Goal: Task Accomplishment & Management: Use online tool/utility

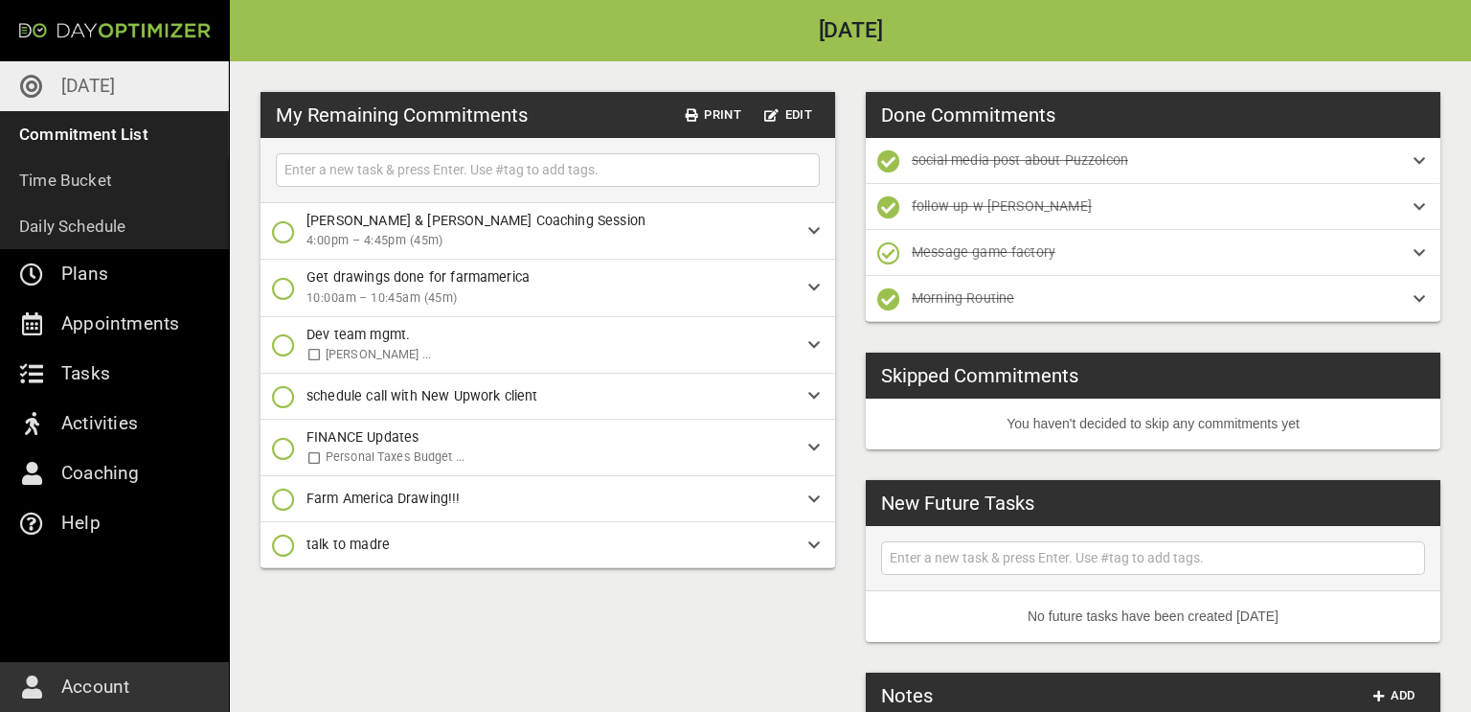
click at [286, 283] on icon "button" at bounding box center [283, 288] width 23 height 23
click at [283, 364] on icon "button" at bounding box center [283, 367] width 23 height 23
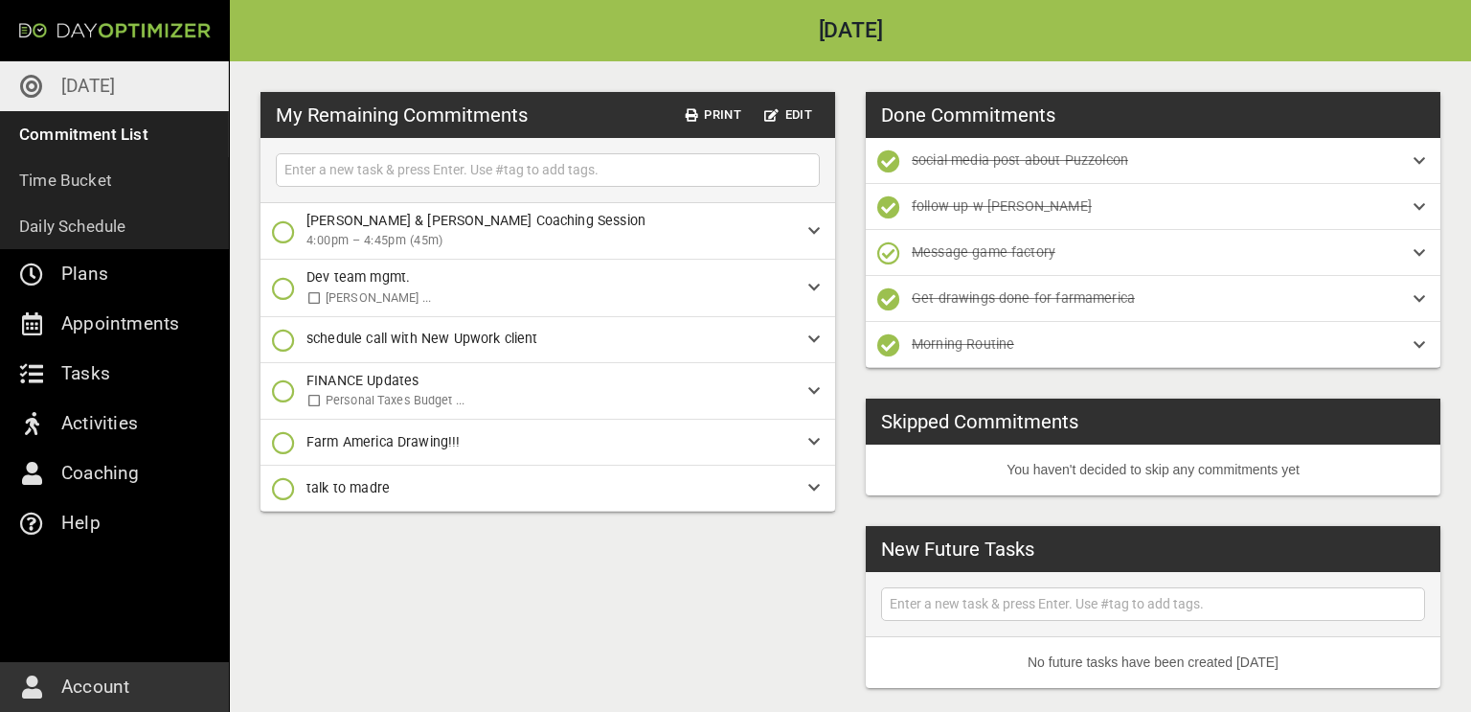
click at [282, 440] on icon "button" at bounding box center [283, 442] width 23 height 23
click at [283, 521] on icon "button" at bounding box center [283, 522] width 23 height 23
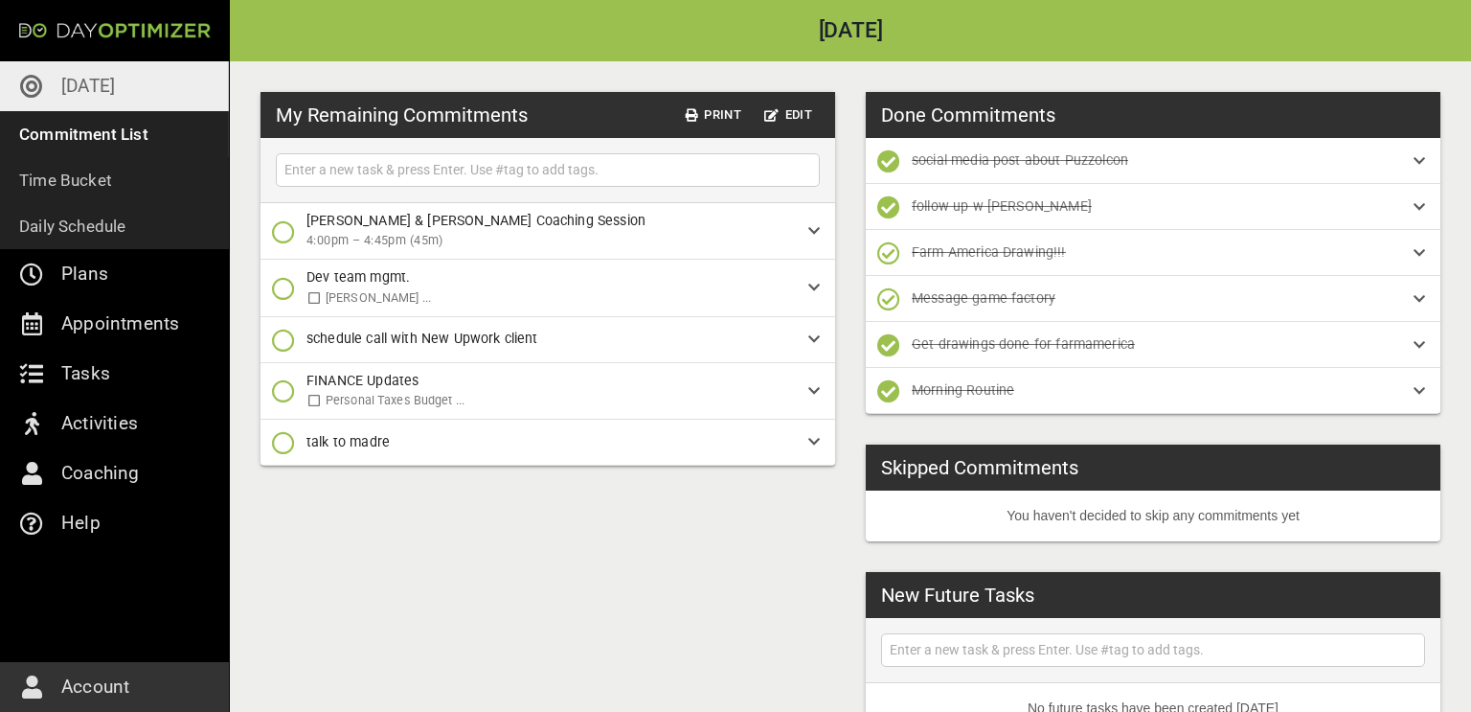
click at [284, 237] on icon "button" at bounding box center [283, 231] width 23 height 23
click at [278, 308] on icon "button" at bounding box center [283, 311] width 23 height 23
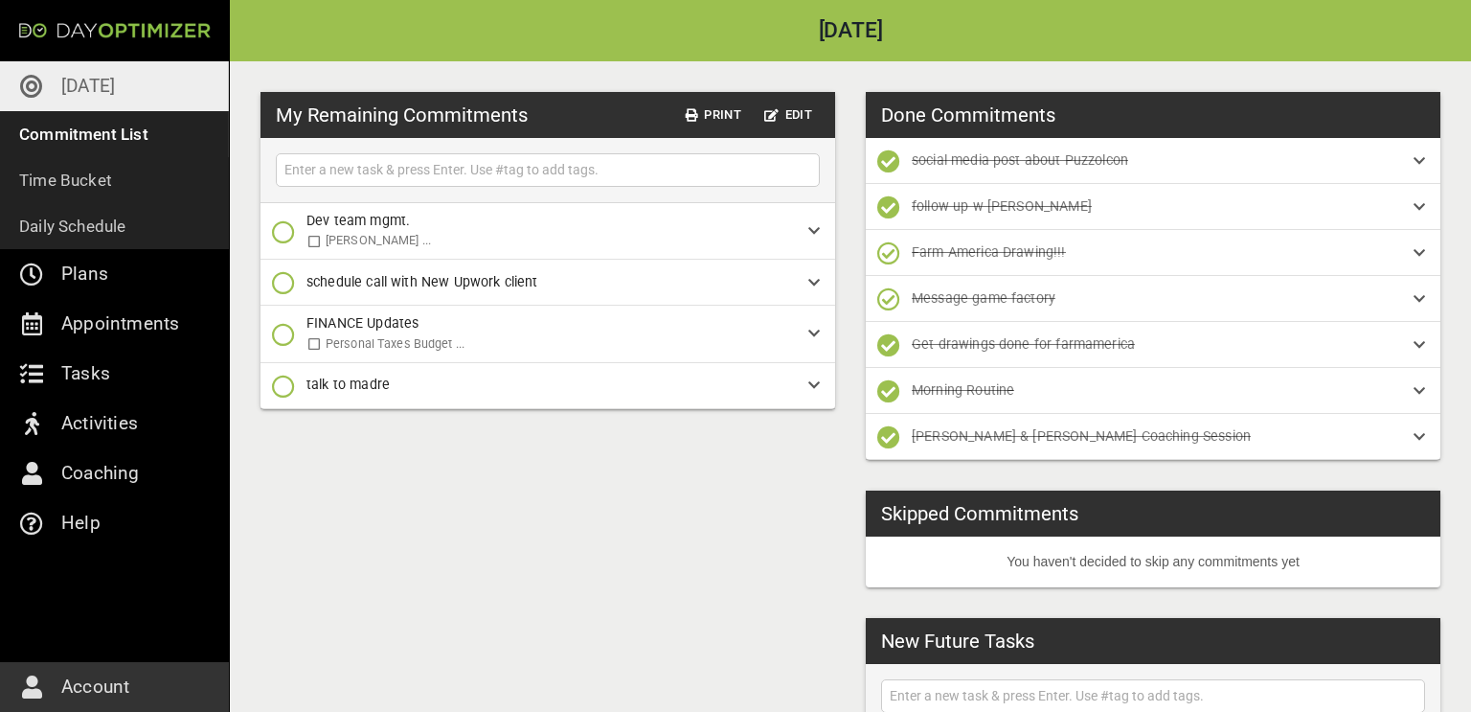
click at [280, 231] on icon "button" at bounding box center [283, 231] width 23 height 23
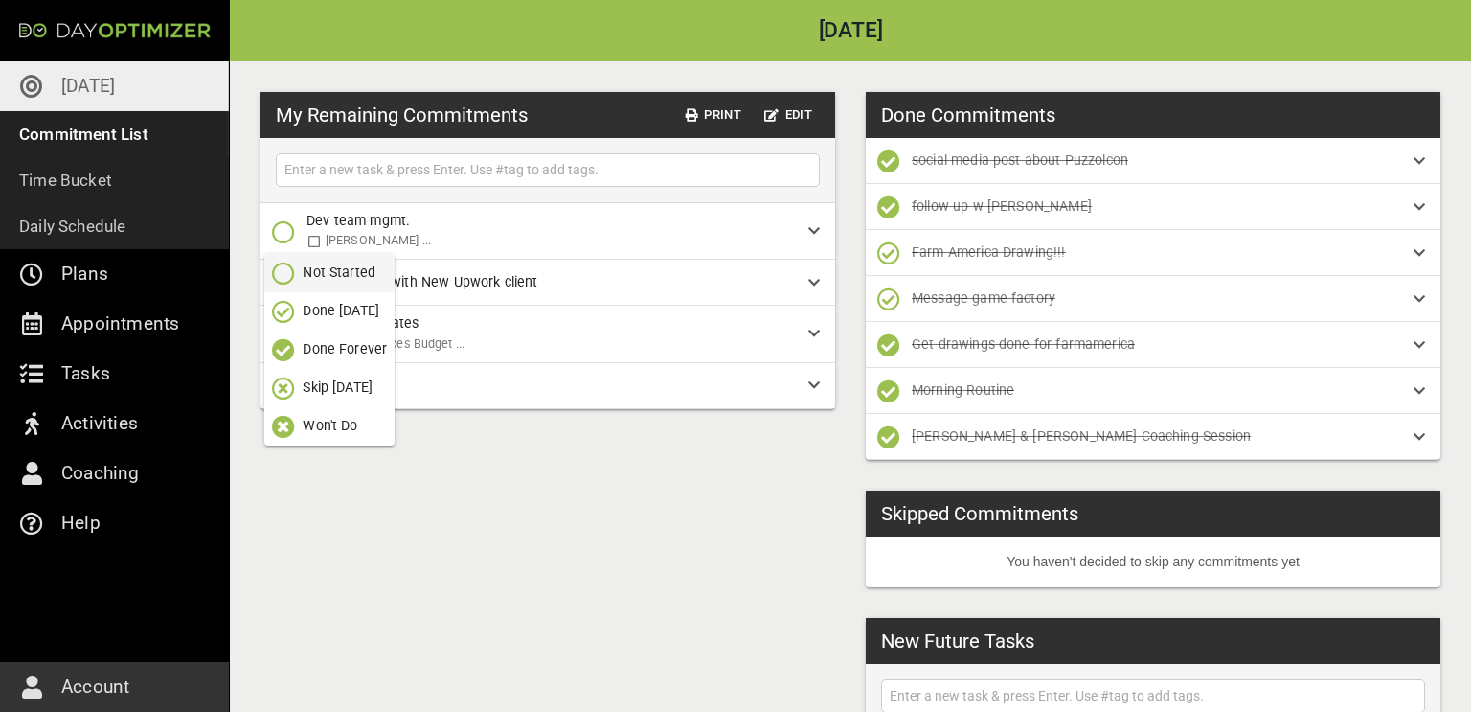
click at [284, 314] on icon "button" at bounding box center [283, 311] width 23 height 23
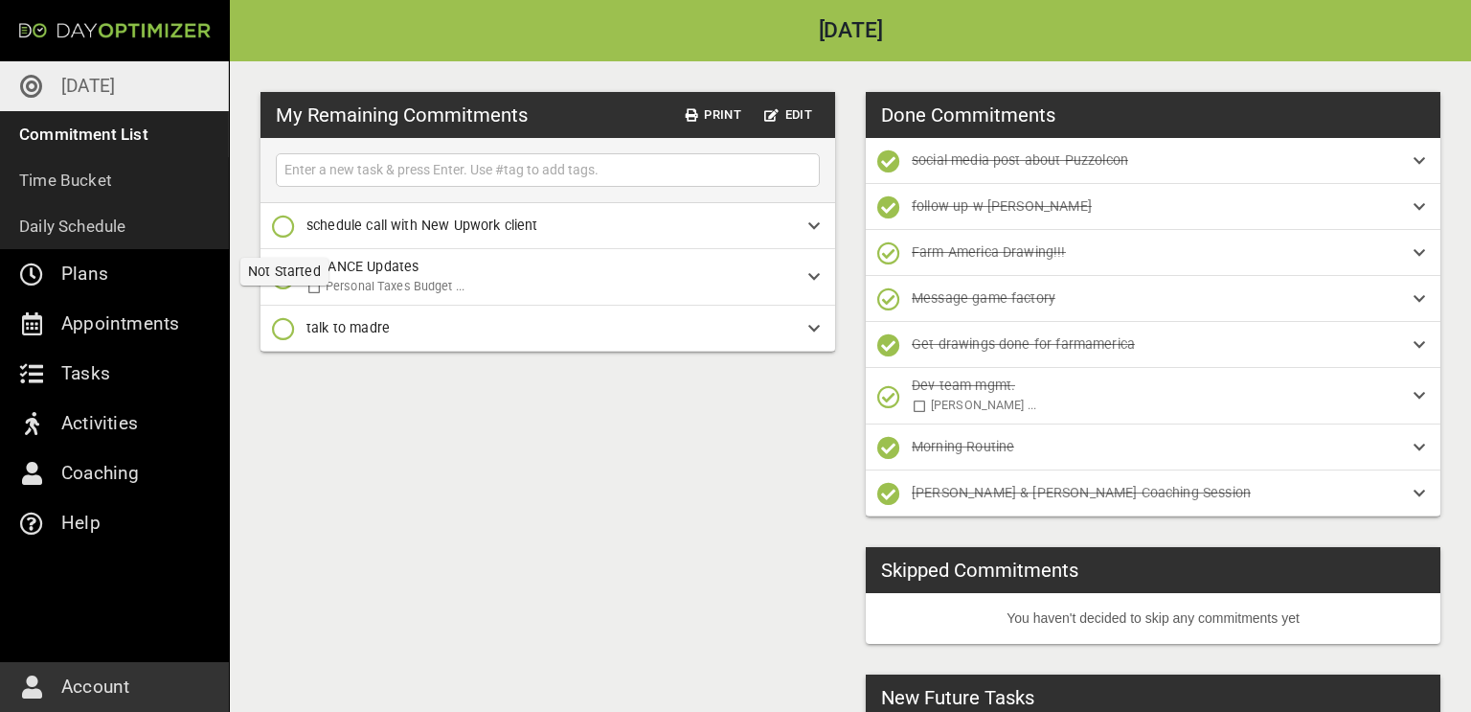
click at [288, 222] on icon "button" at bounding box center [283, 226] width 23 height 23
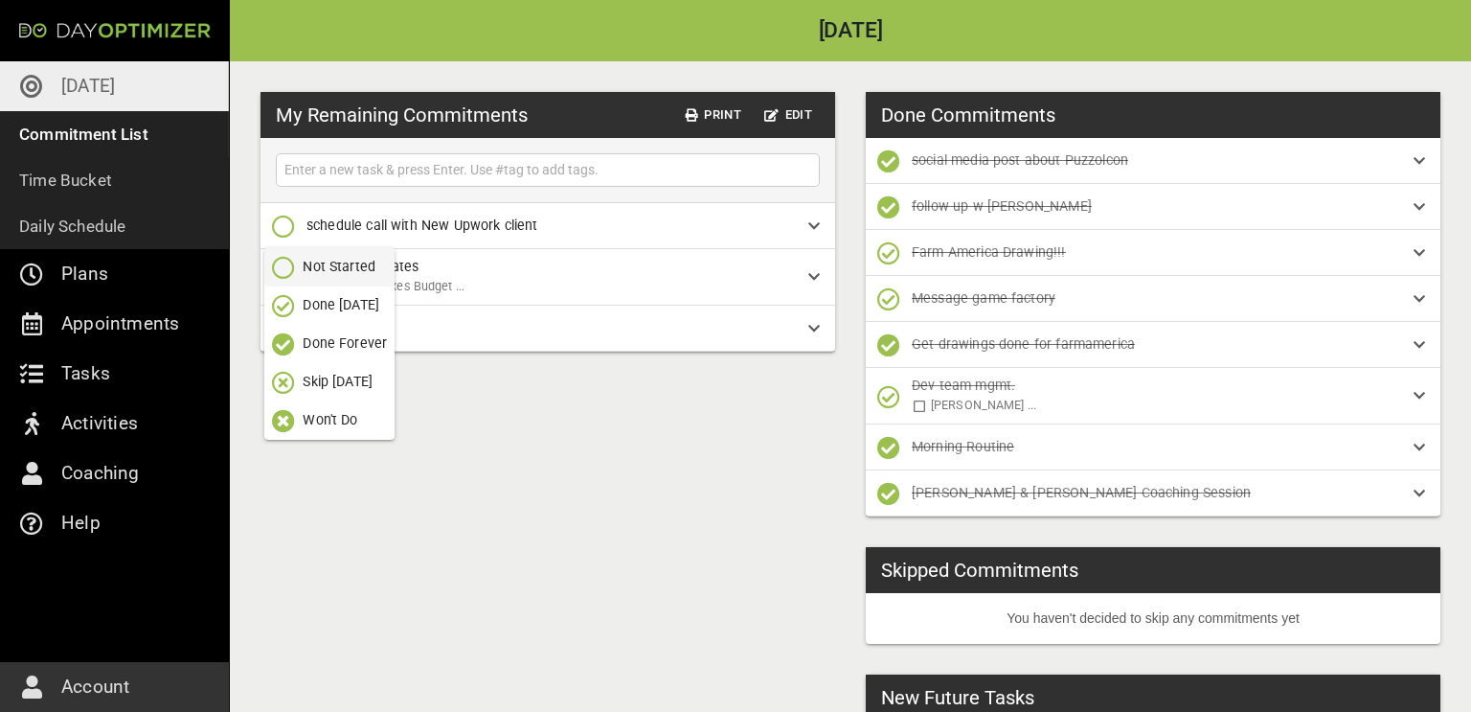
click at [288, 314] on icon "button" at bounding box center [283, 305] width 23 height 23
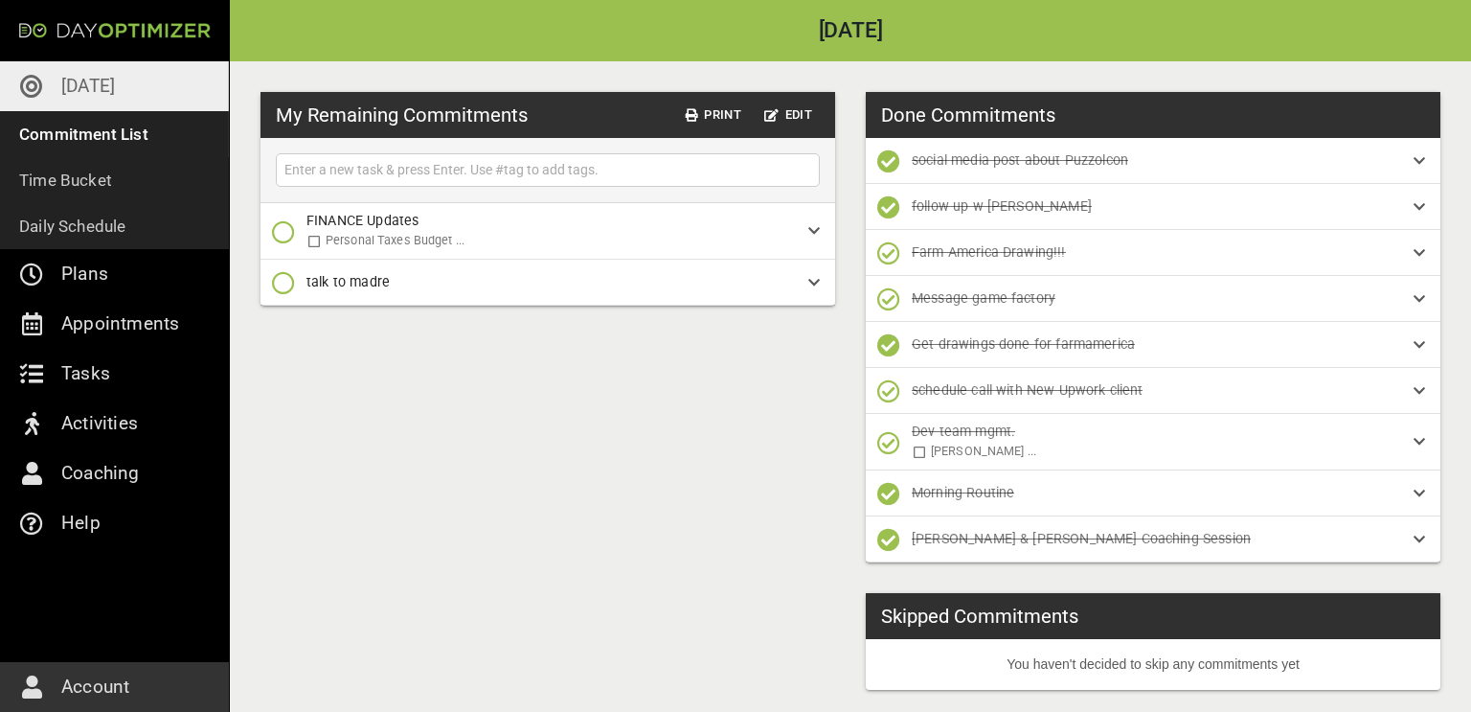
click at [284, 232] on icon "button" at bounding box center [283, 231] width 23 height 23
click at [280, 311] on icon "button" at bounding box center [283, 311] width 23 height 23
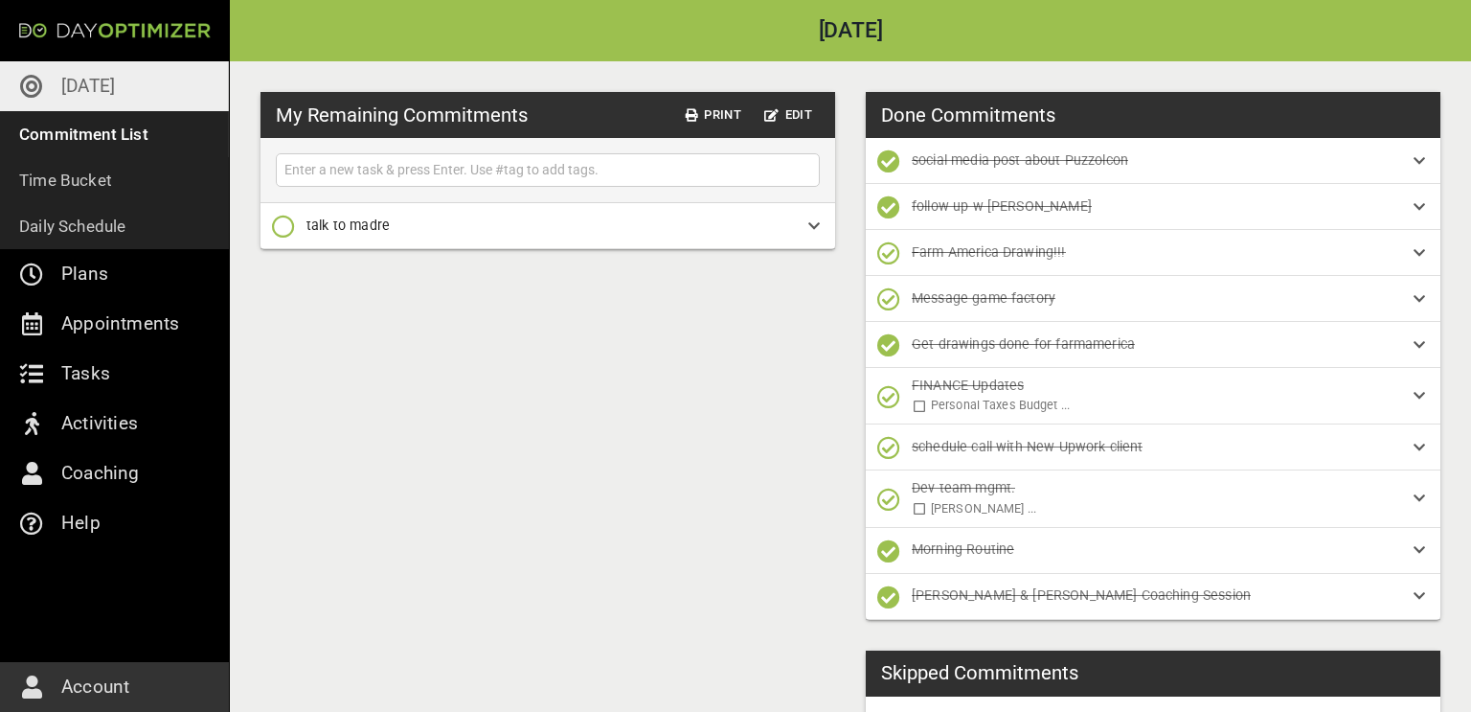
click at [280, 226] on icon "button" at bounding box center [283, 226] width 23 height 23
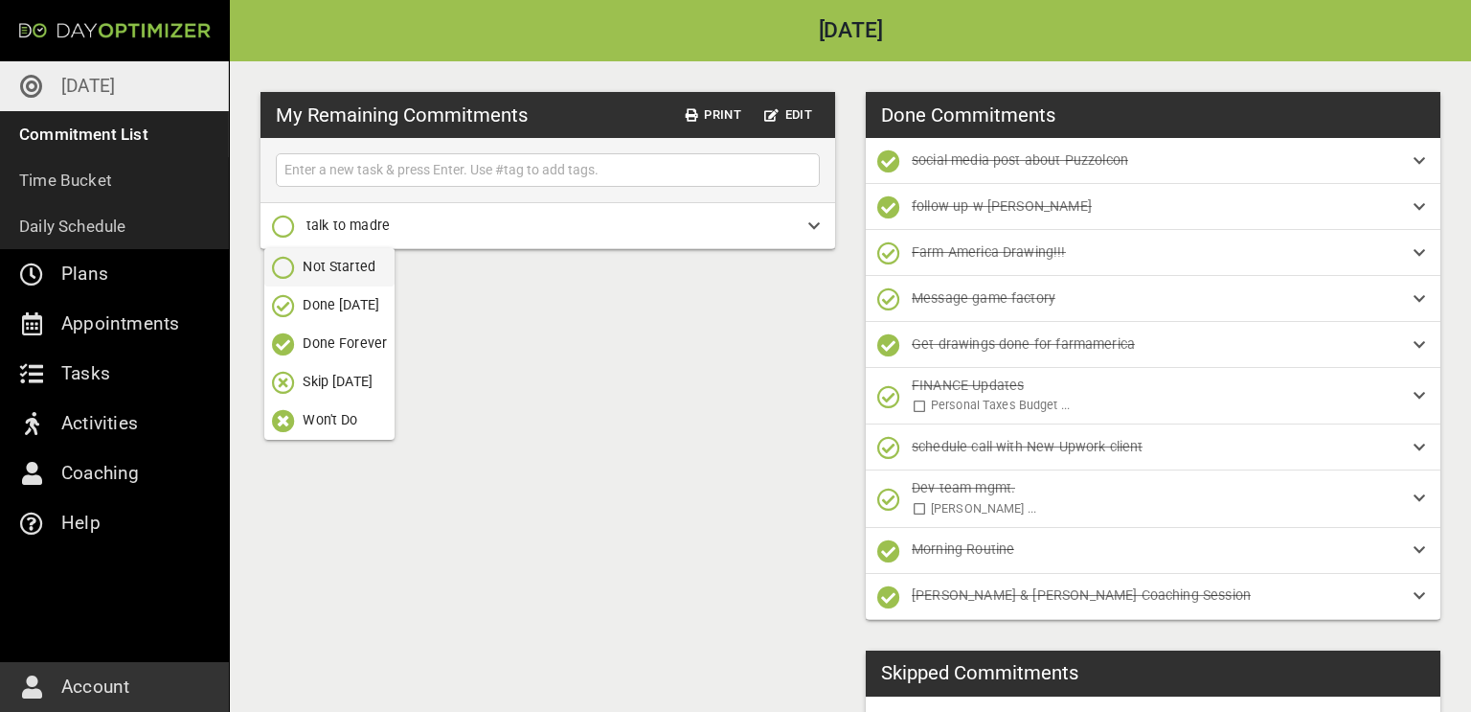
click at [284, 302] on icon "button" at bounding box center [283, 305] width 23 height 23
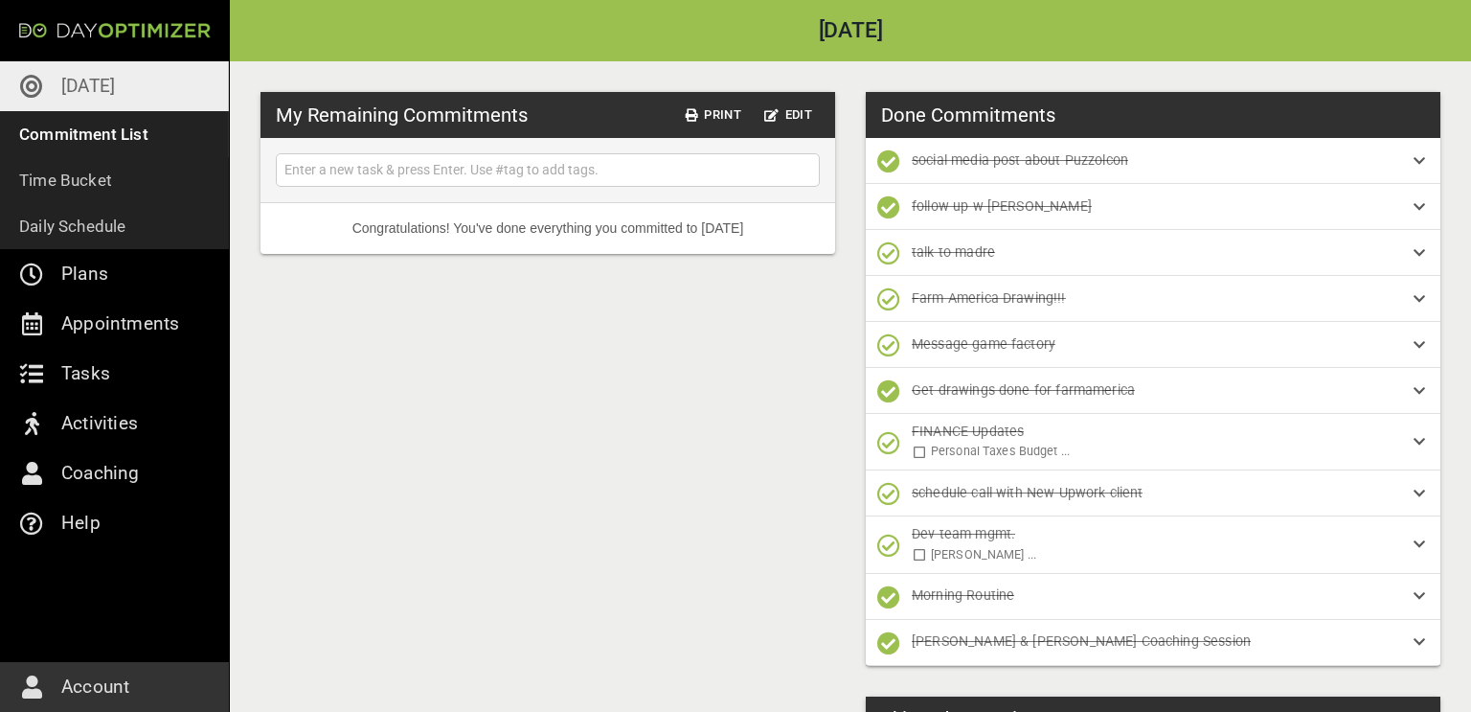
click at [133, 87] on link "[DATE]" at bounding box center [114, 86] width 229 height 50
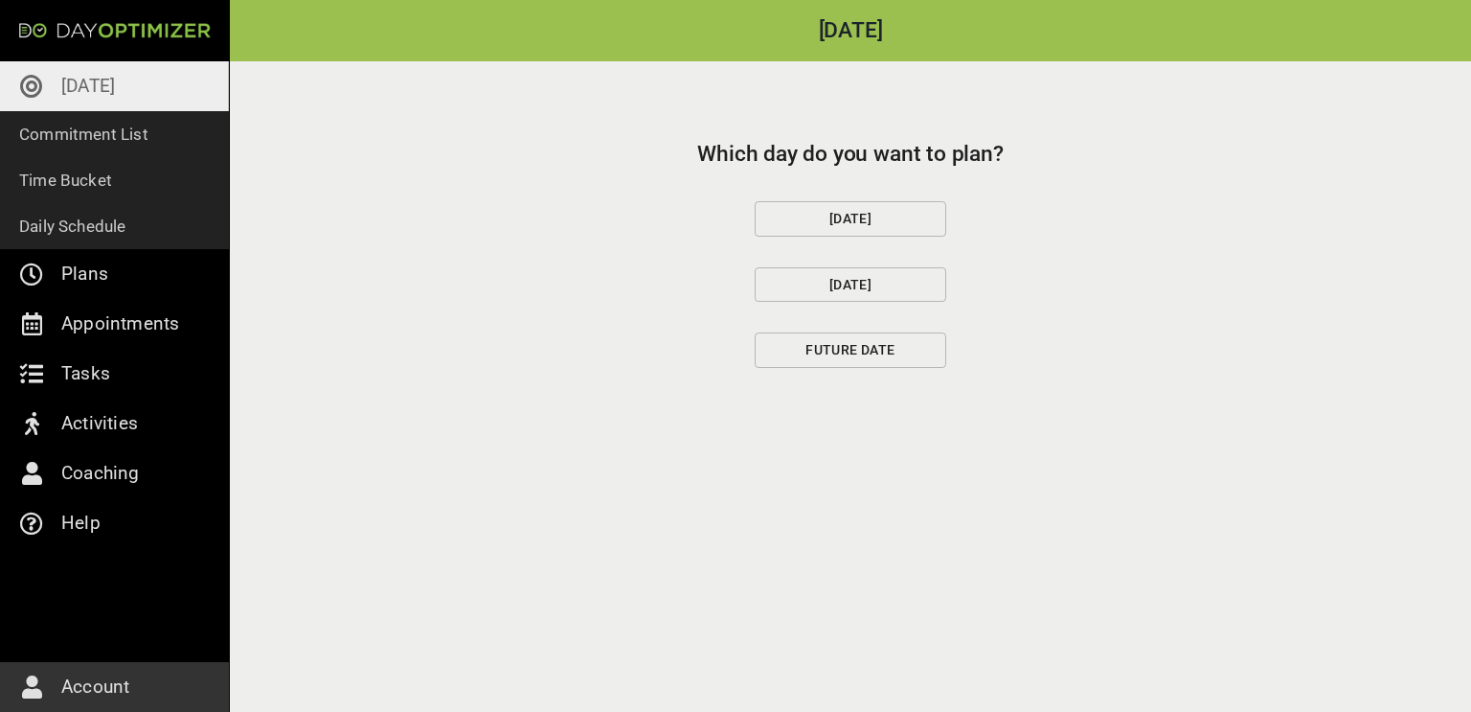
click at [830, 228] on span "[DATE]" at bounding box center [850, 219] width 159 height 24
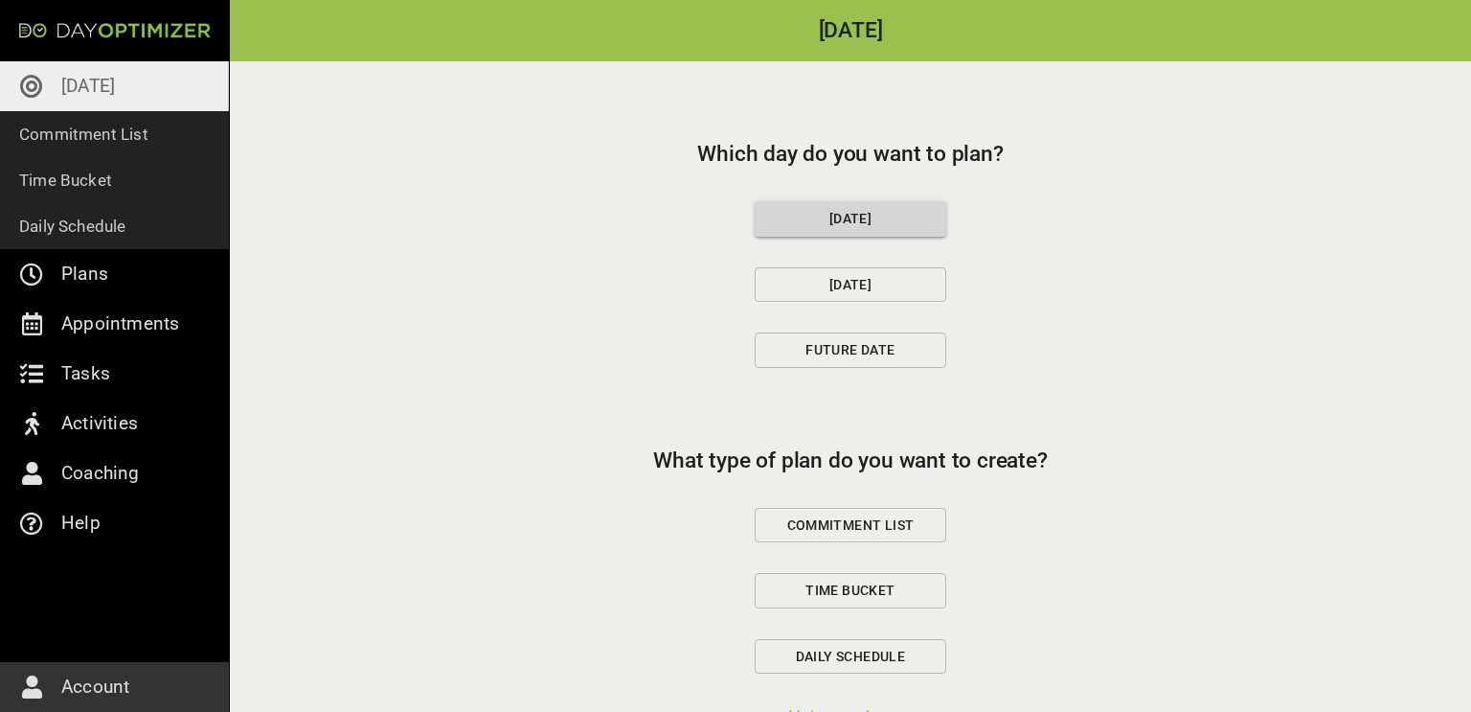
click at [817, 523] on span "Commitment List" at bounding box center [850, 525] width 159 height 24
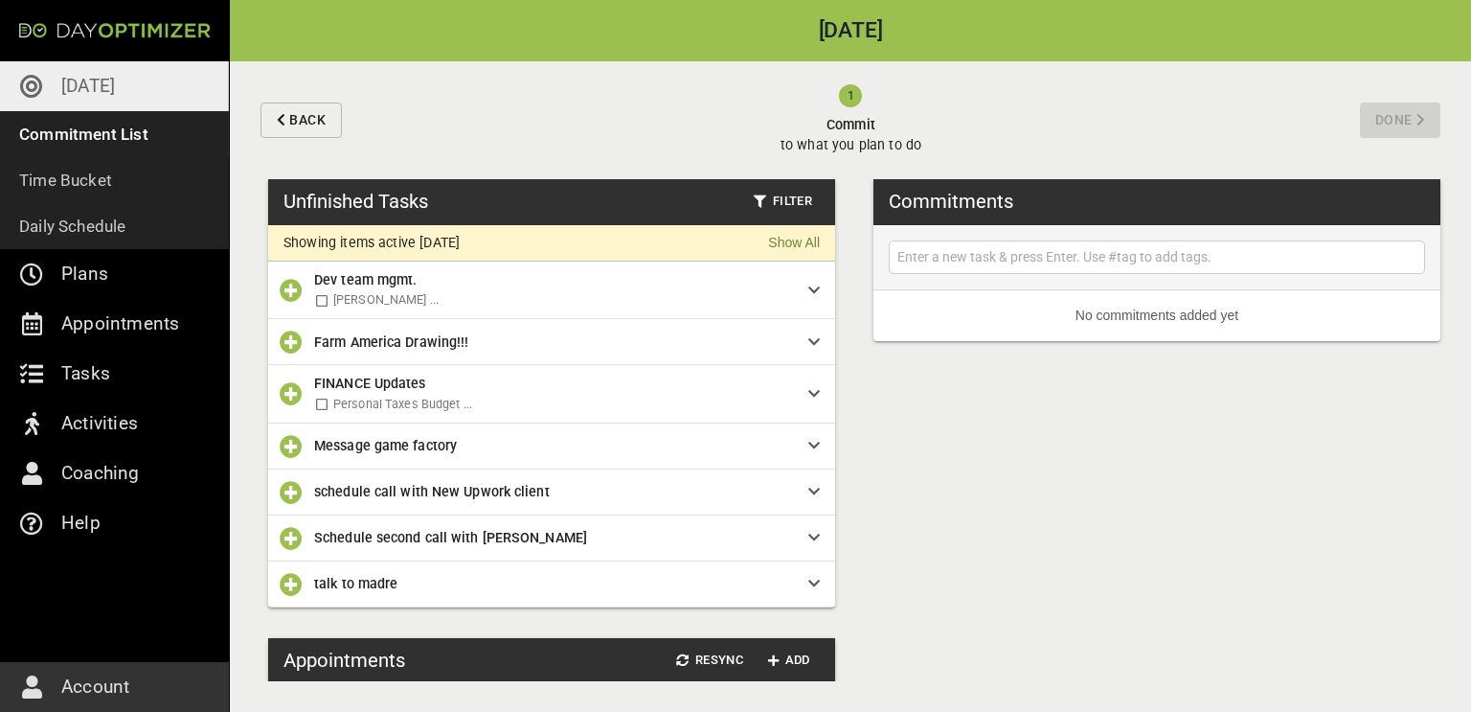
click at [285, 290] on icon "button" at bounding box center [291, 290] width 23 height 23
click at [285, 330] on icon "button" at bounding box center [291, 341] width 23 height 23
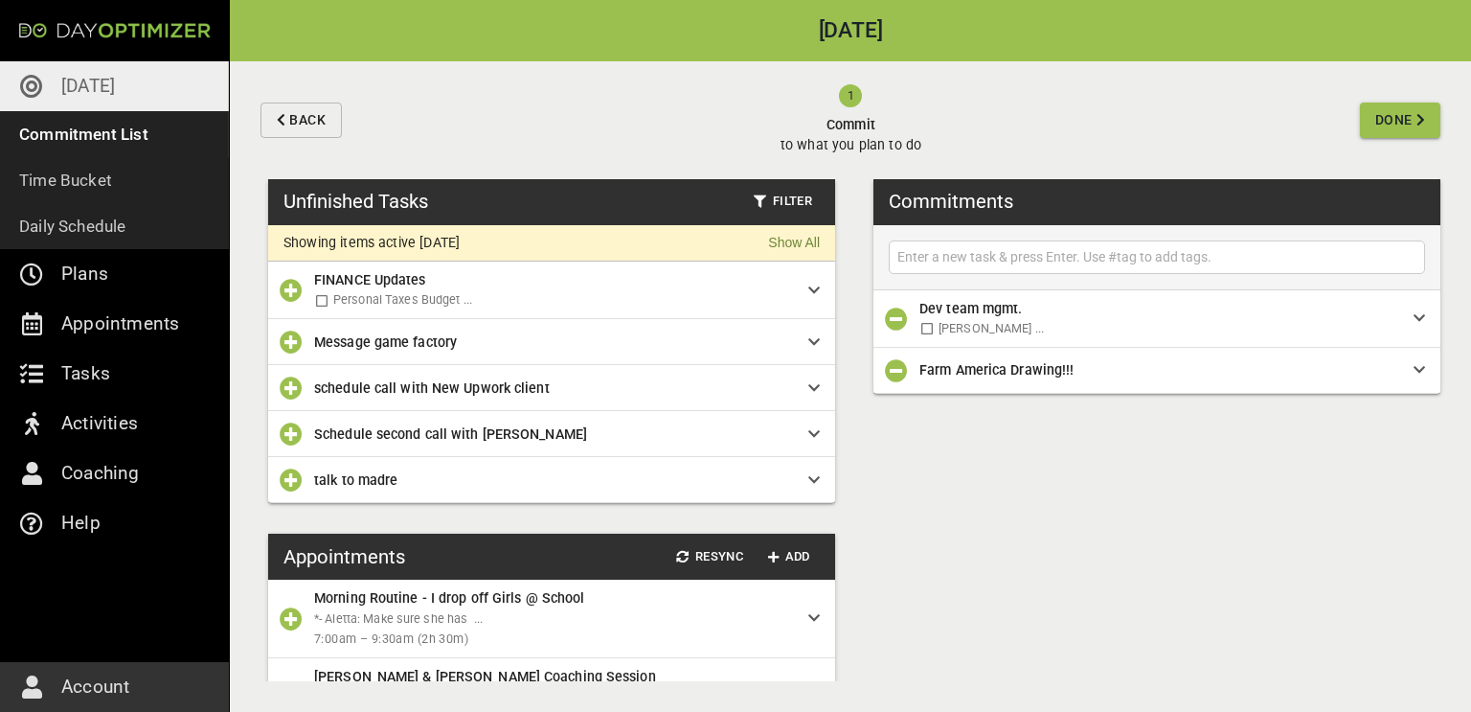
scroll to position [187, 0]
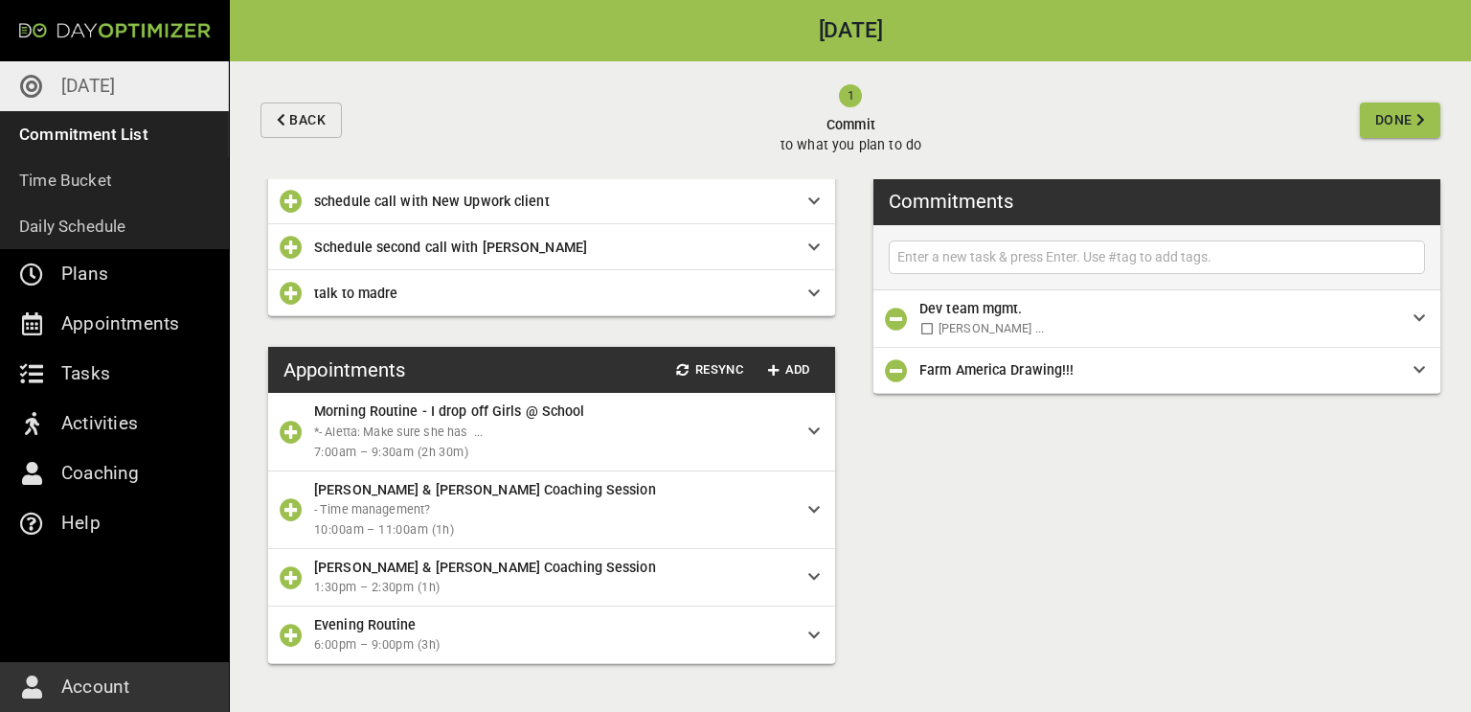
click at [290, 432] on icon "button" at bounding box center [291, 431] width 23 height 23
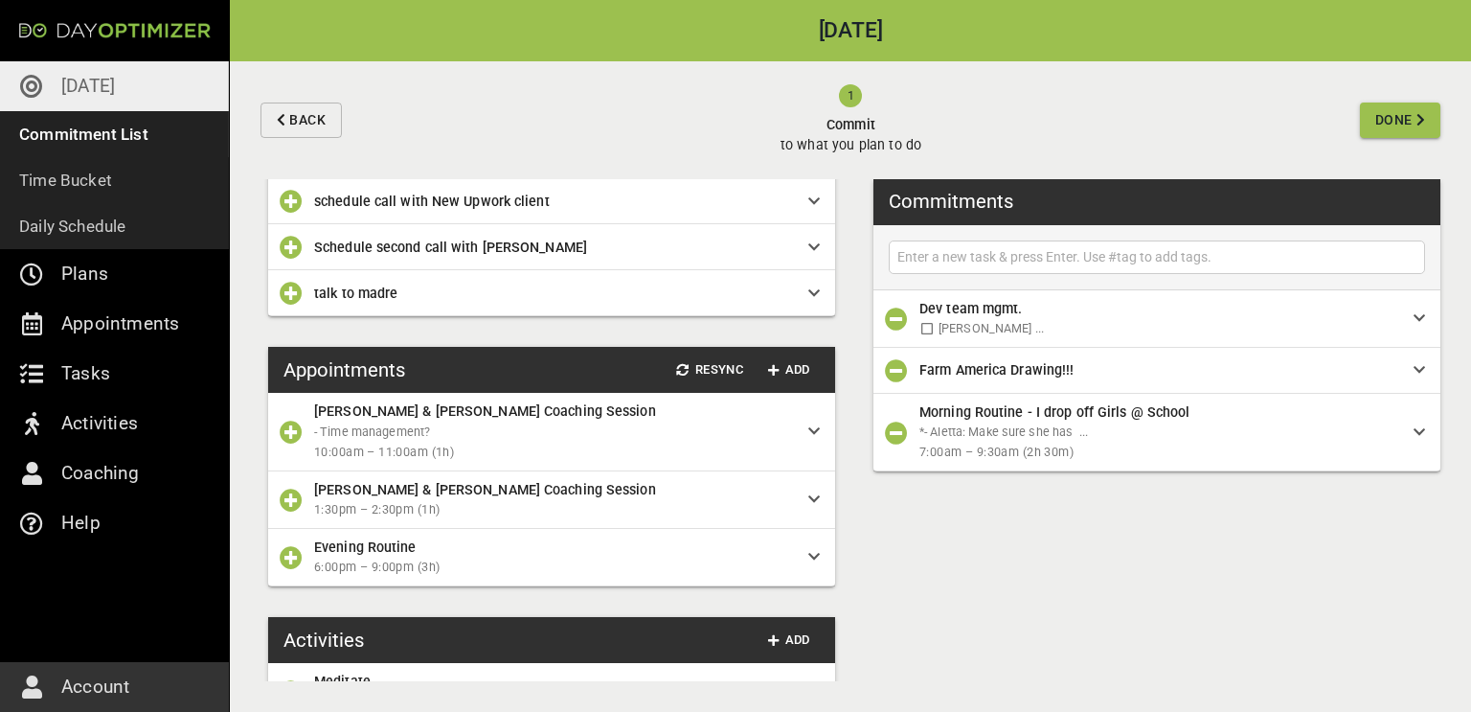
click at [289, 432] on icon "button" at bounding box center [291, 431] width 23 height 23
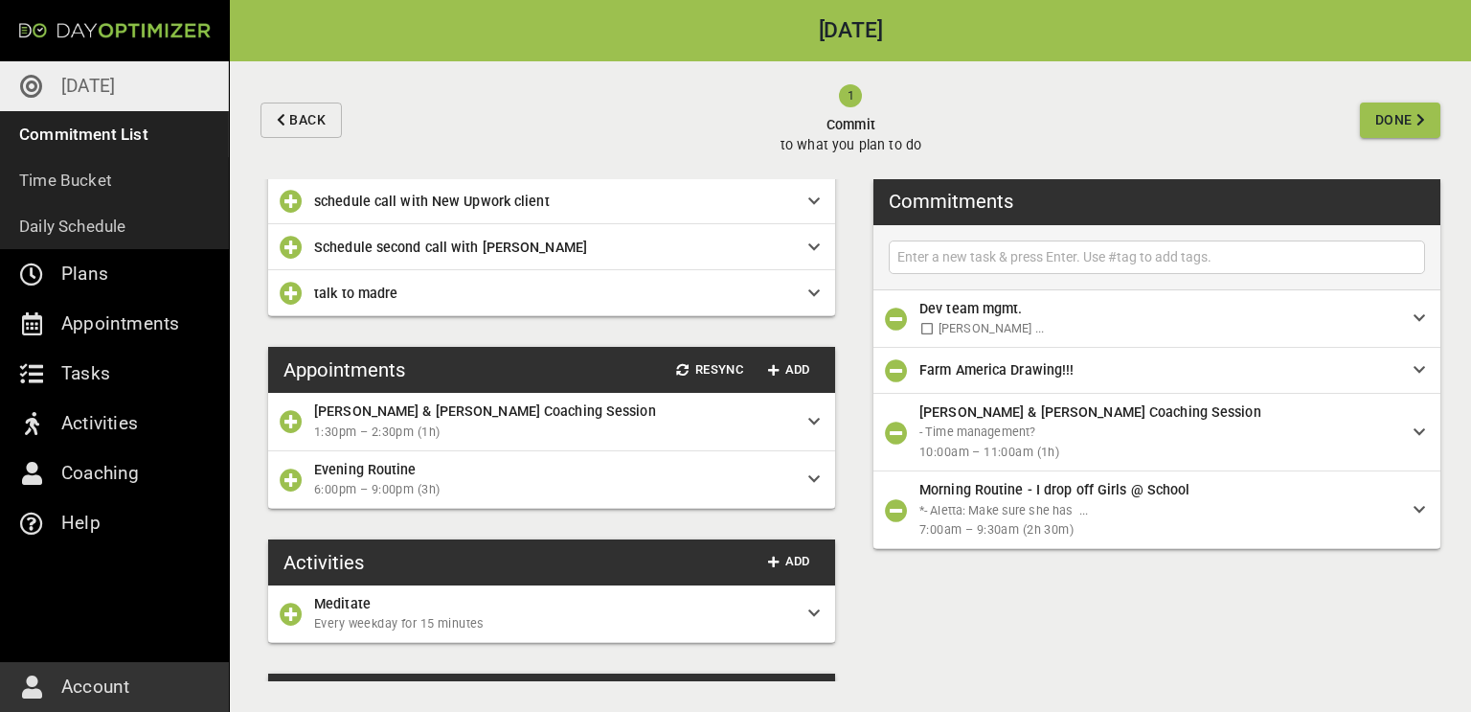
click at [289, 432] on icon "button" at bounding box center [291, 421] width 23 height 23
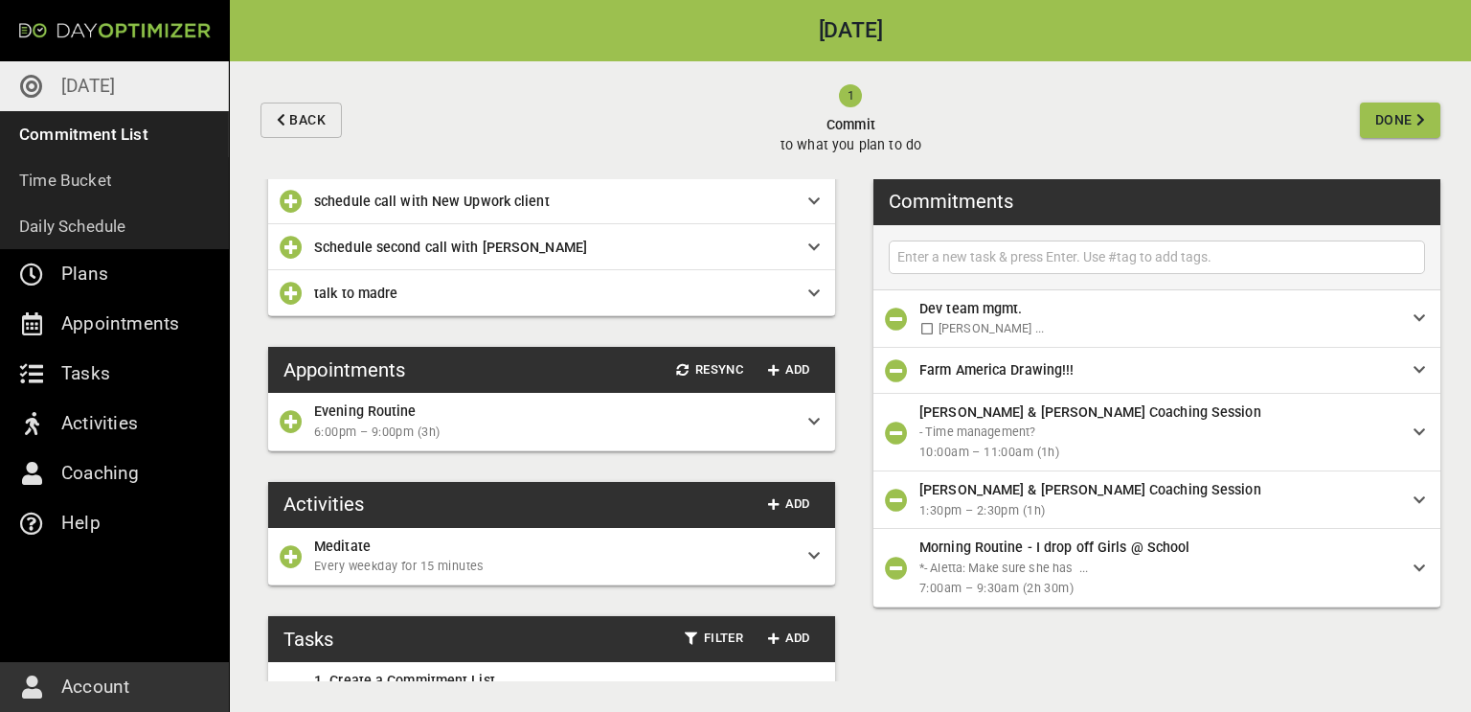
click at [289, 289] on icon "button" at bounding box center [291, 293] width 23 height 23
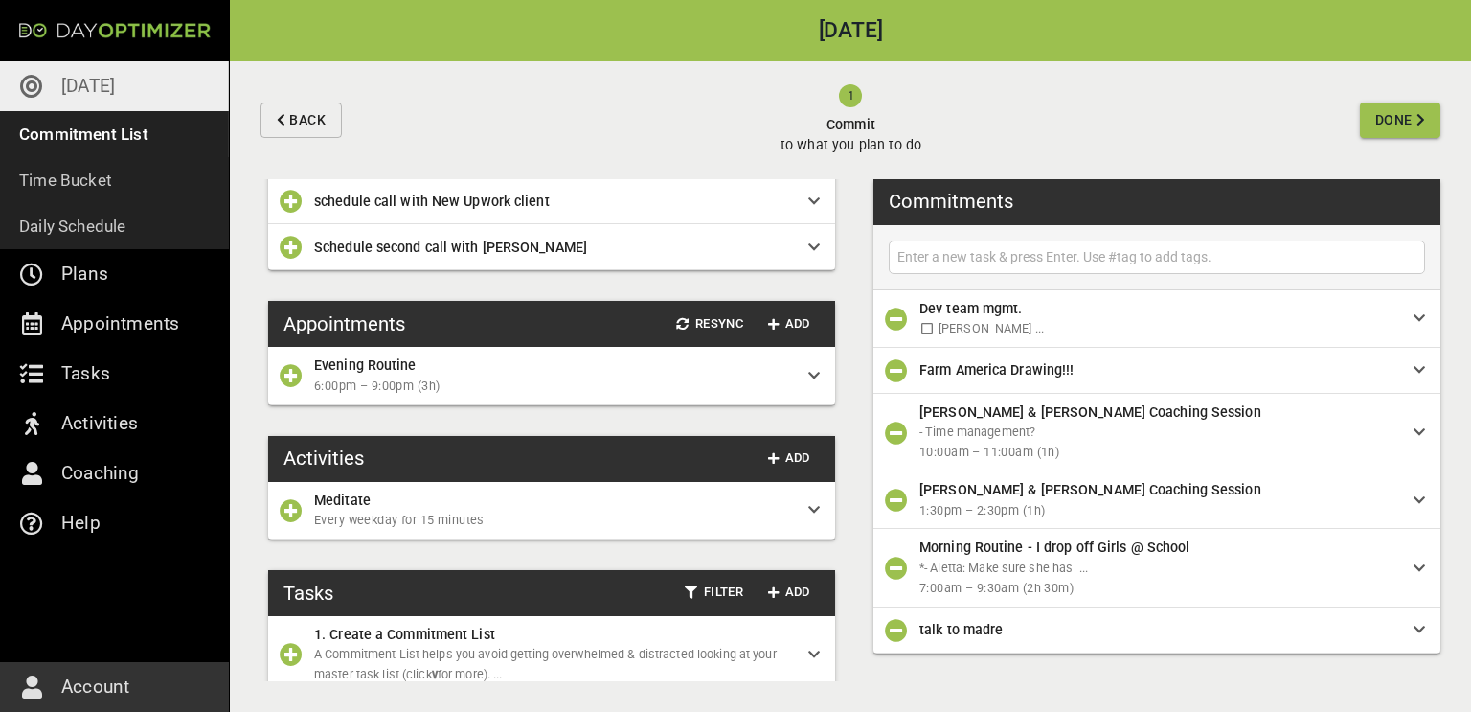
click at [293, 252] on icon "button" at bounding box center [291, 247] width 23 height 23
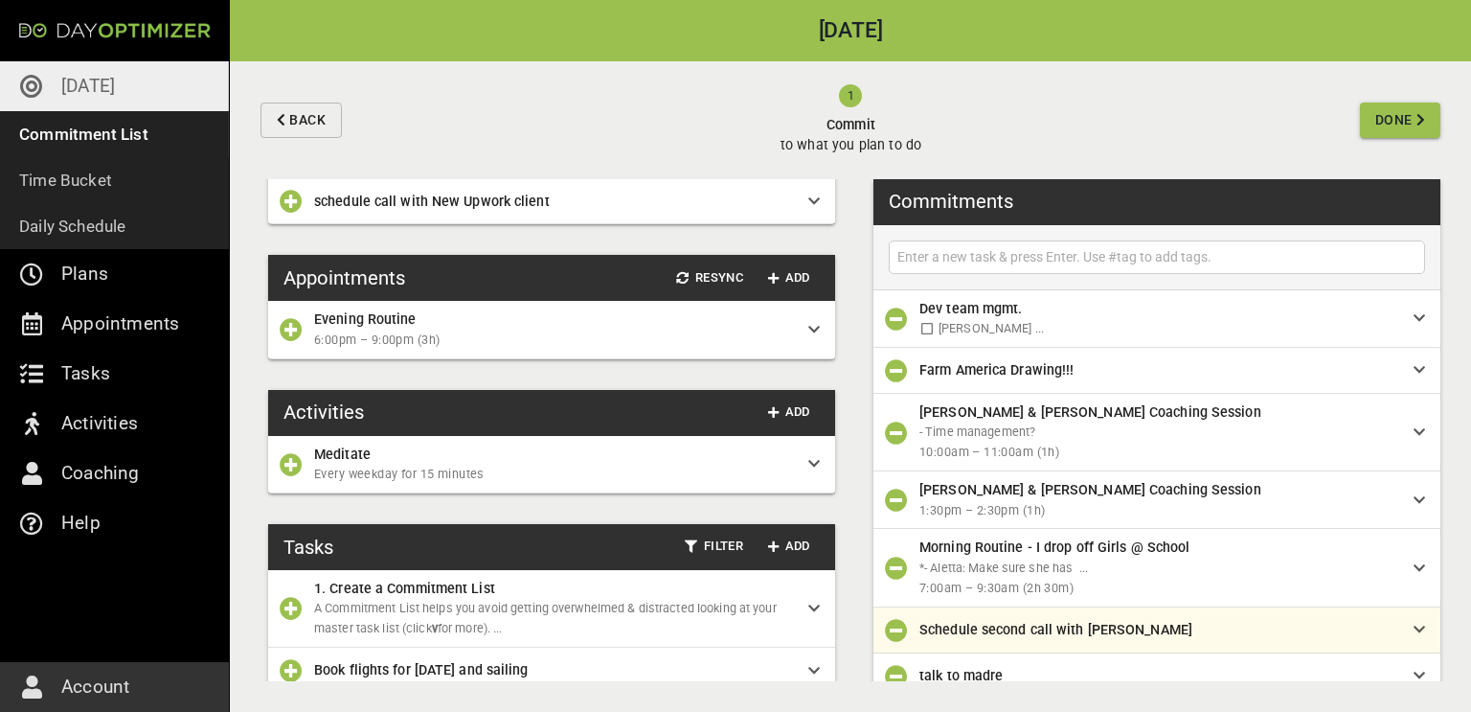
click at [1077, 255] on input "text" at bounding box center [1157, 257] width 527 height 24
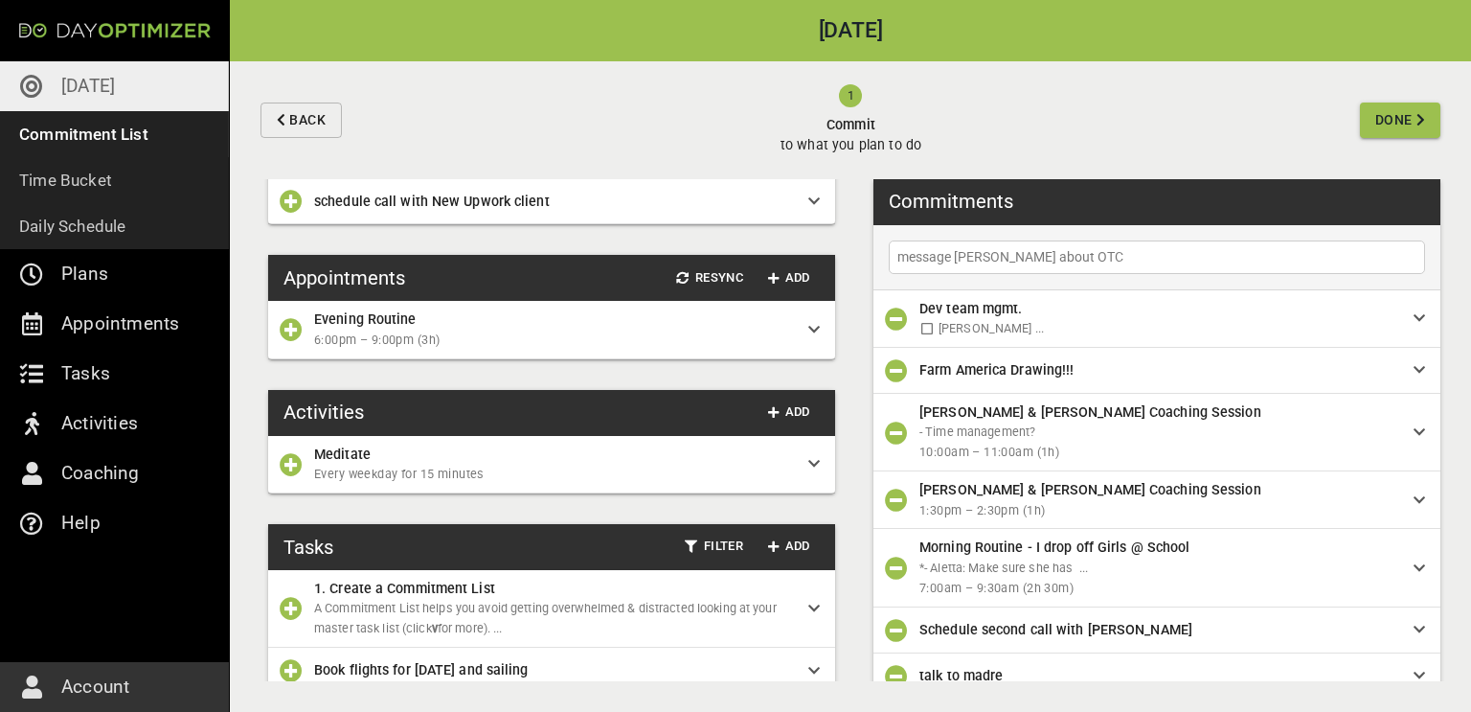
type input "message [PERSON_NAME] about OTC"
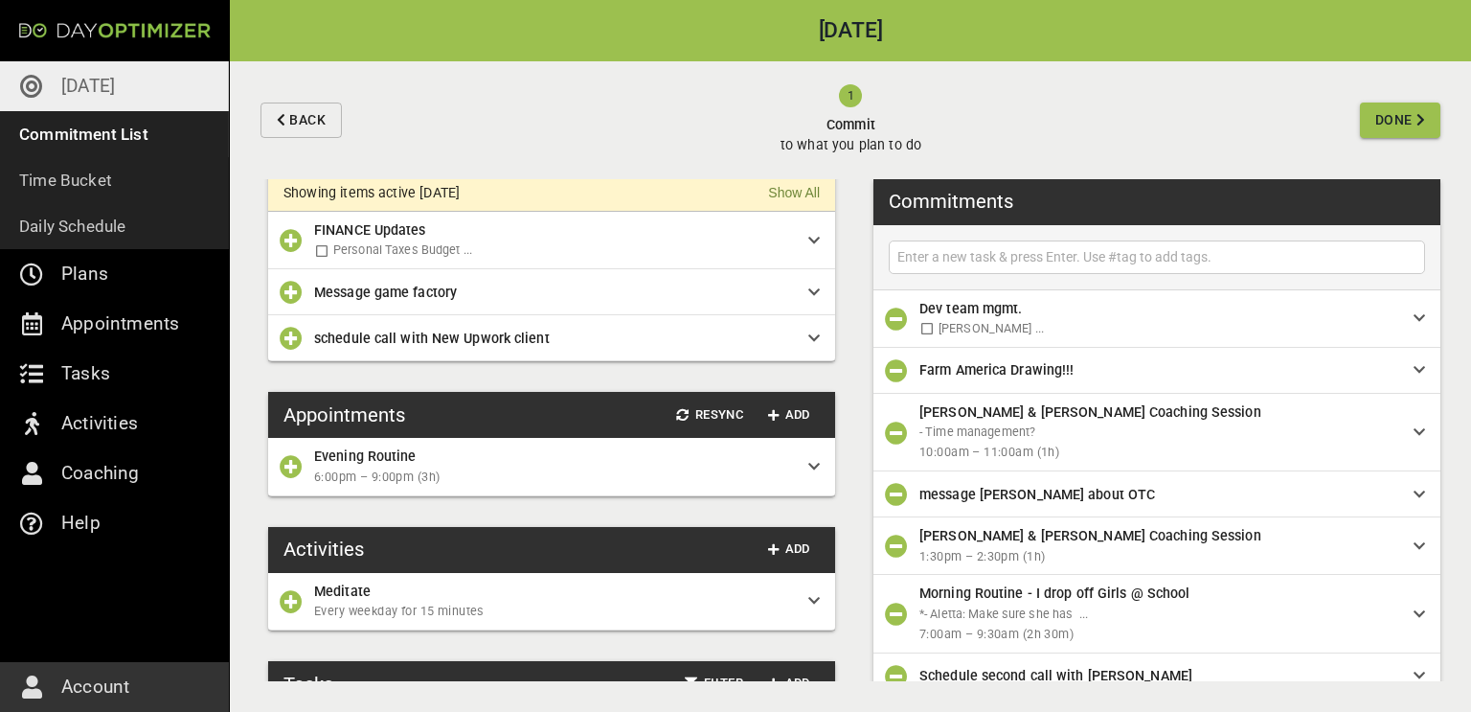
scroll to position [40, 0]
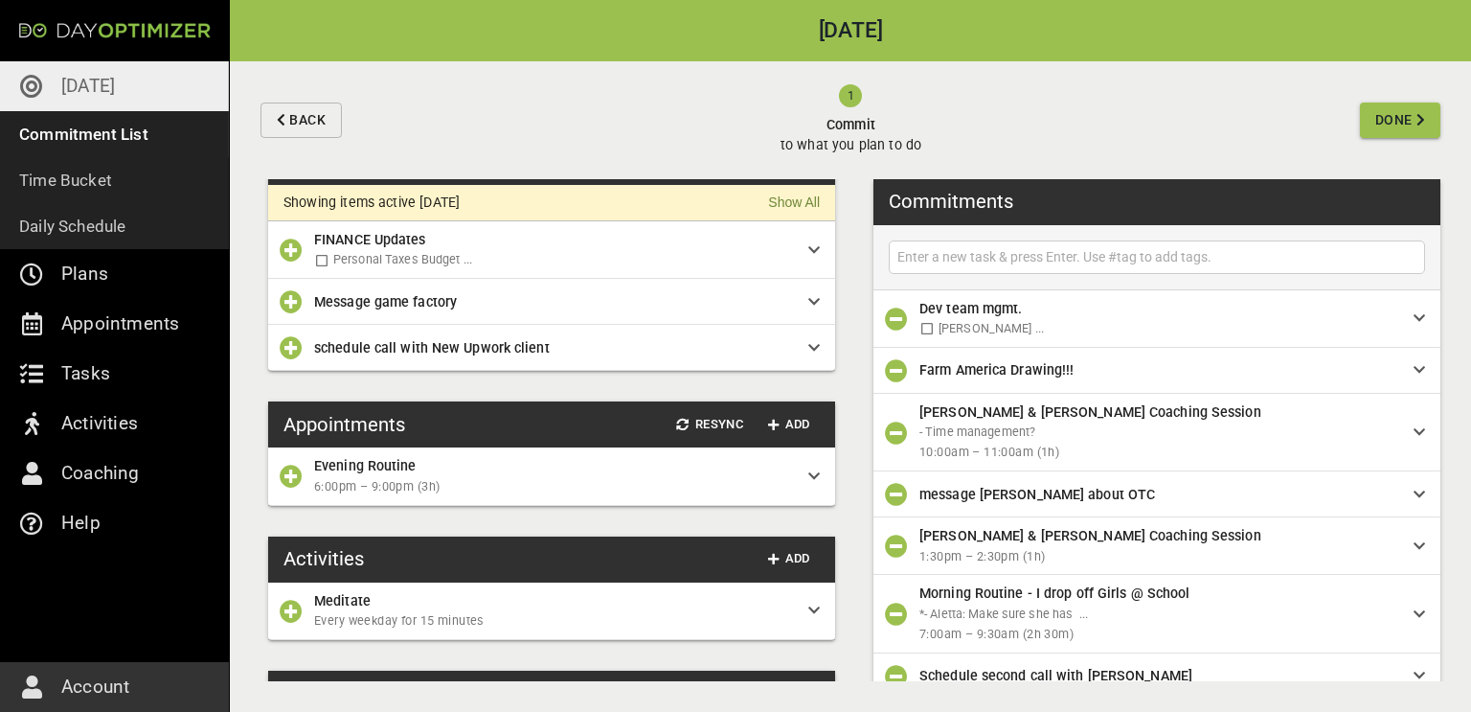
click at [294, 347] on icon "button" at bounding box center [291, 347] width 23 height 23
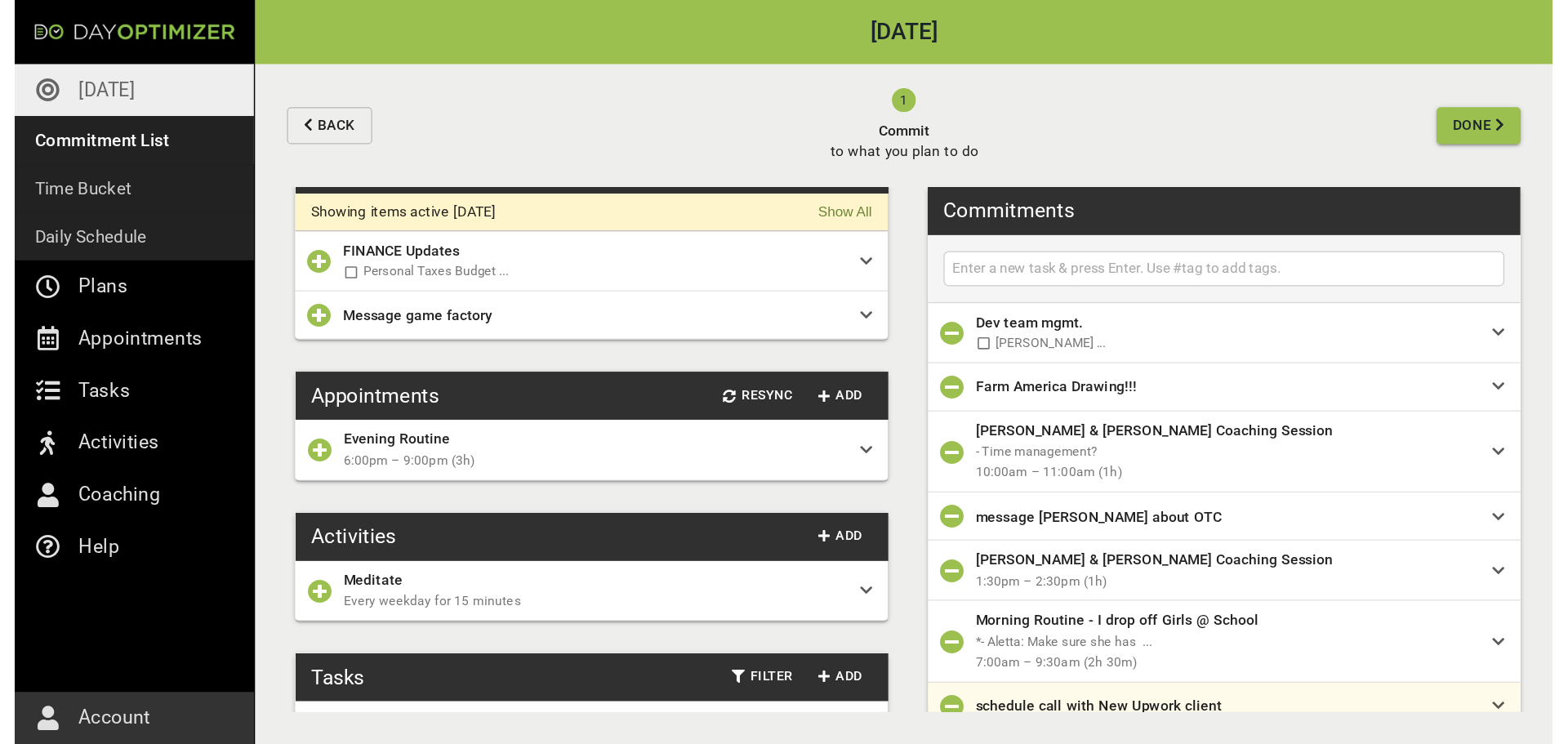
scroll to position [14, 0]
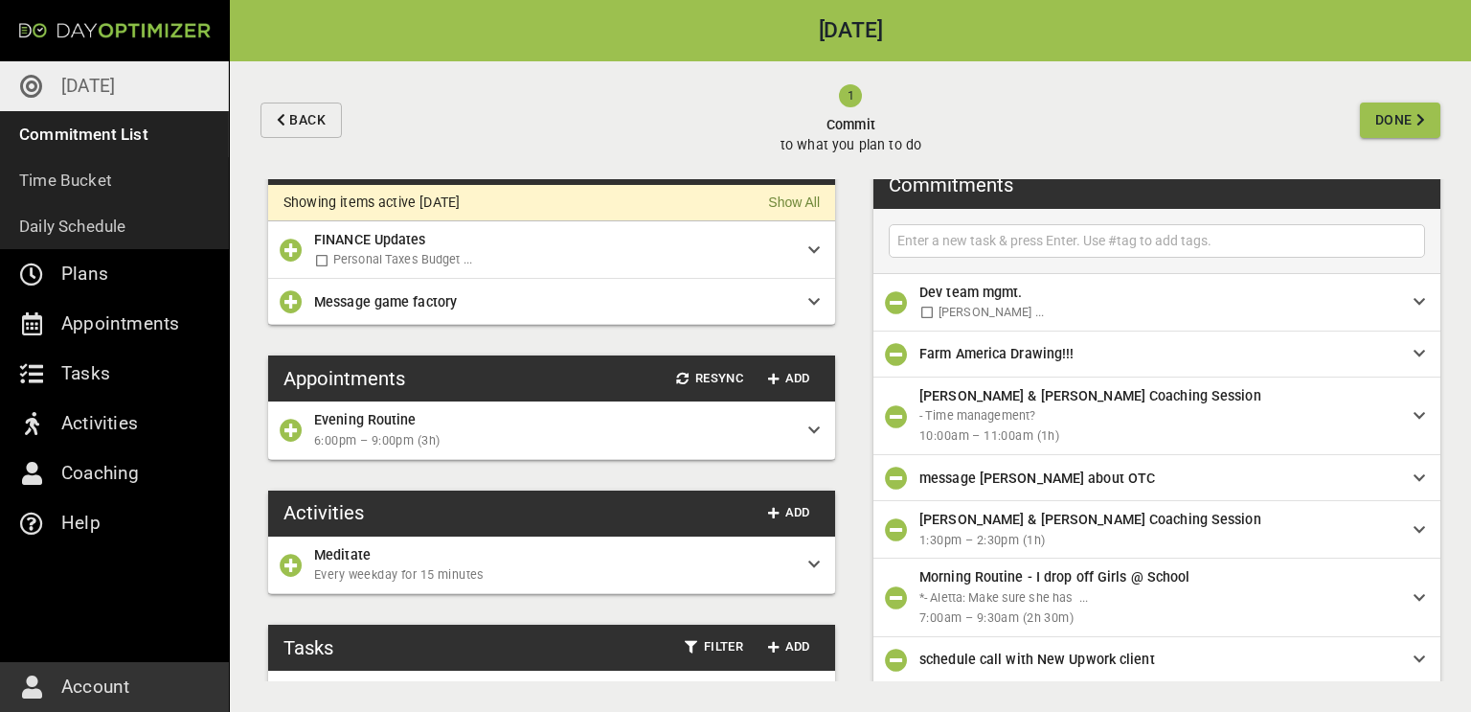
click at [1427, 113] on button "Done" at bounding box center [1400, 119] width 80 height 35
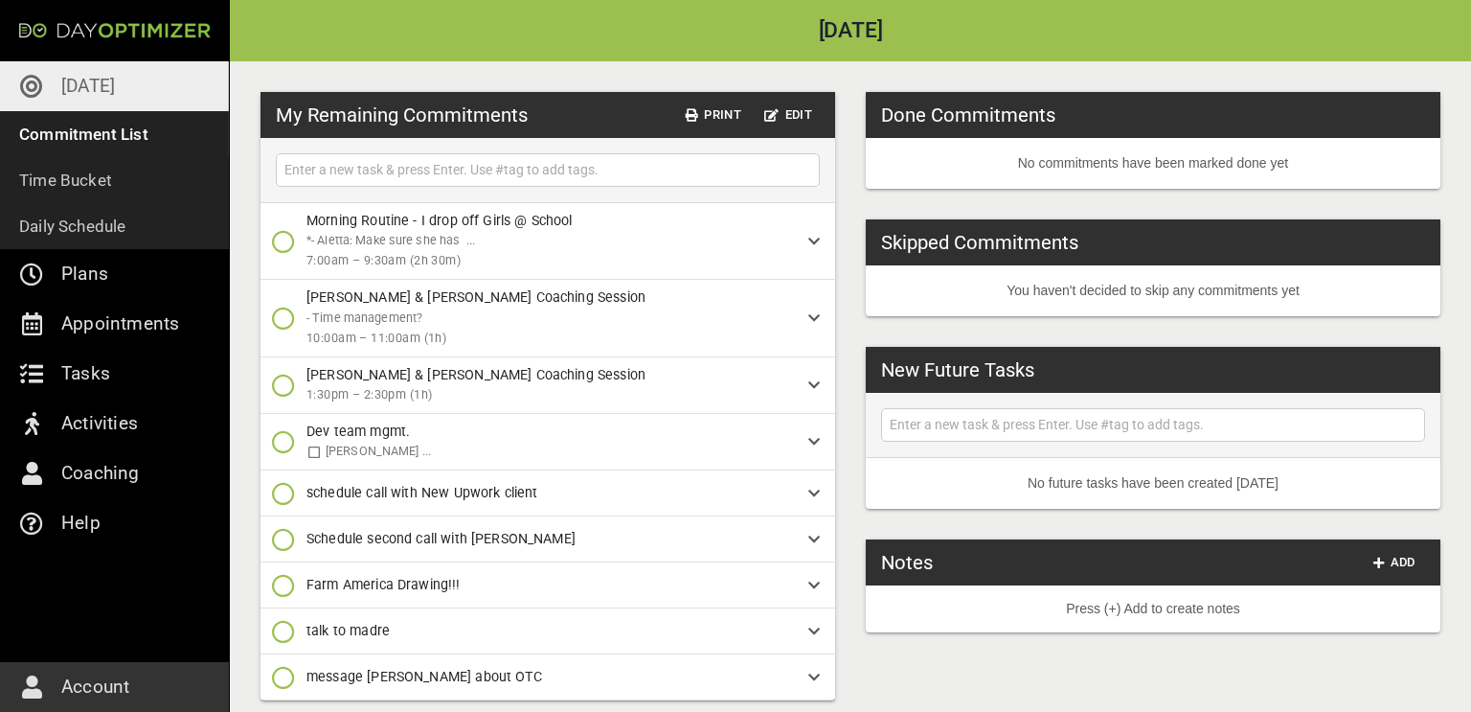
click at [284, 245] on icon "button" at bounding box center [283, 241] width 23 height 23
click at [294, 331] on icon "button" at bounding box center [283, 320] width 23 height 23
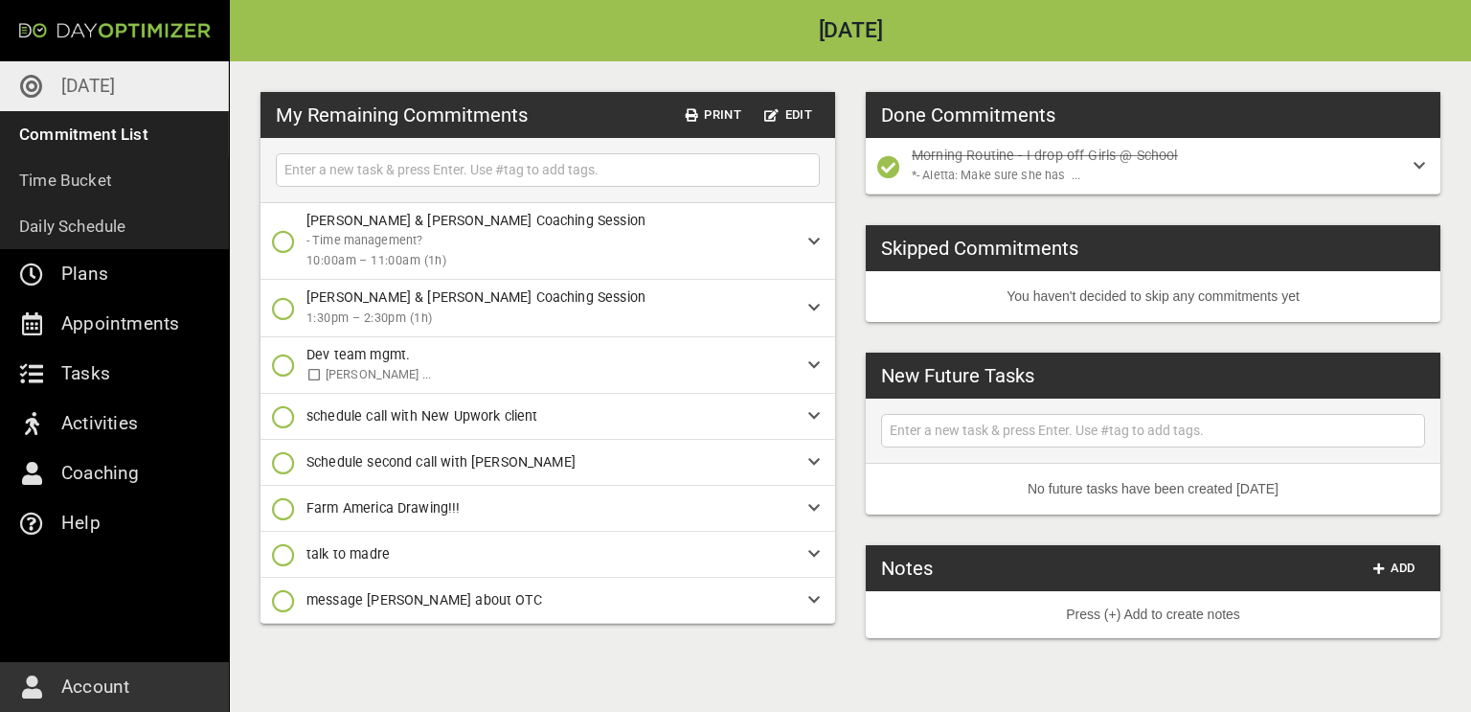
click at [380, 167] on input "text" at bounding box center [548, 170] width 534 height 24
click at [380, 167] on input "h" at bounding box center [548, 170] width 534 height 24
type input "help [PERSON_NAME]"
